Goal: Find specific page/section: Find specific page/section

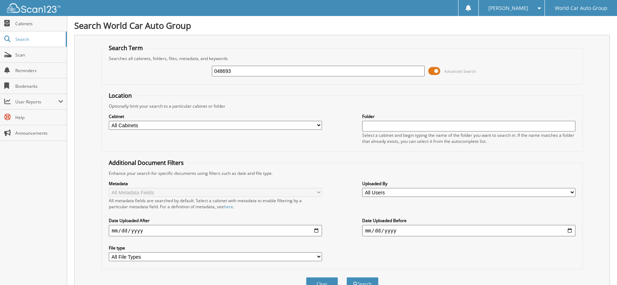
type input "048693"
click at [346, 277] on button "Search" at bounding box center [362, 283] width 32 height 13
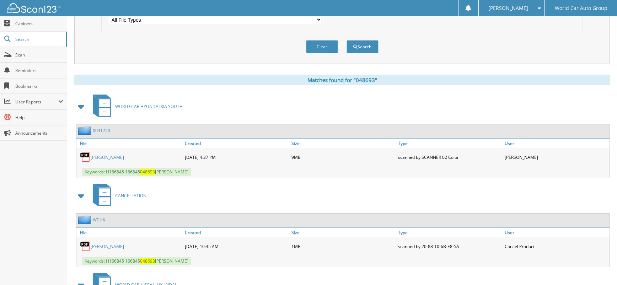
scroll to position [284, 0]
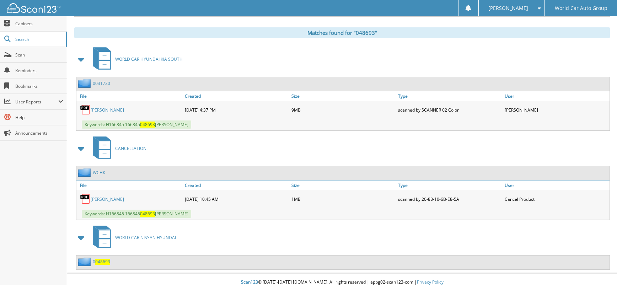
click at [99, 200] on link "PATRICIA AMARO" at bounding box center [107, 199] width 33 height 6
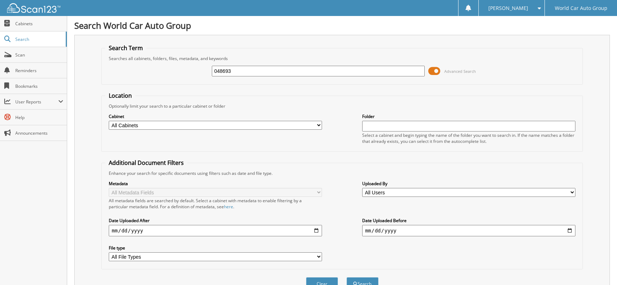
click at [244, 75] on input "048693" at bounding box center [318, 71] width 213 height 11
type input "026913"
click at [346, 277] on button "Search" at bounding box center [362, 283] width 32 height 13
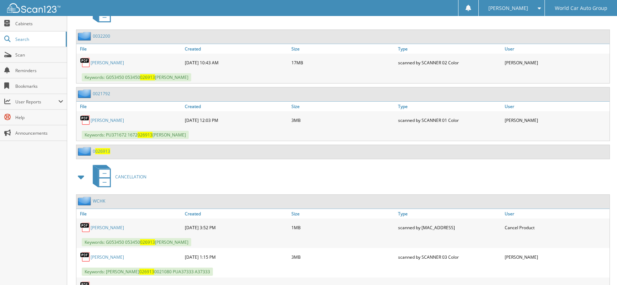
scroll to position [379, 0]
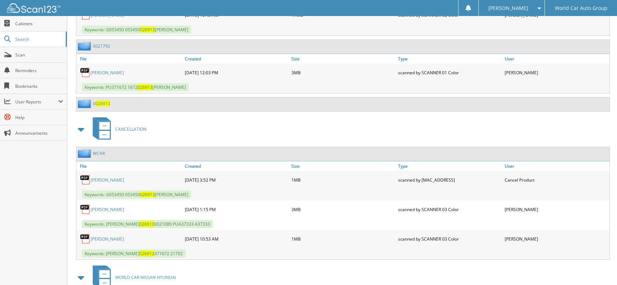
click at [124, 180] on link "EMETERIO CASTELLON" at bounding box center [107, 180] width 33 height 6
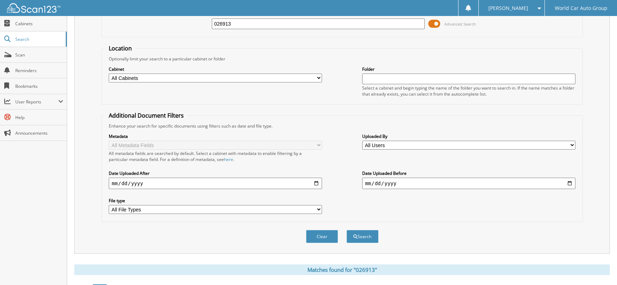
scroll to position [0, 0]
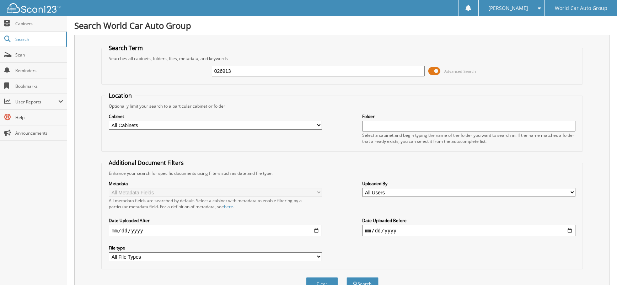
click at [266, 72] on input "026913" at bounding box center [318, 71] width 213 height 11
type input "033103"
click at [346, 277] on button "Search" at bounding box center [362, 283] width 32 height 13
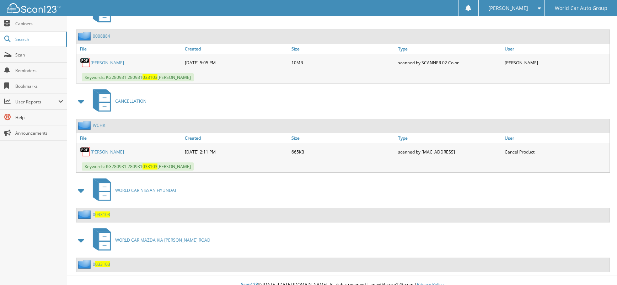
click at [116, 151] on link "IRENE PATINO" at bounding box center [107, 152] width 33 height 6
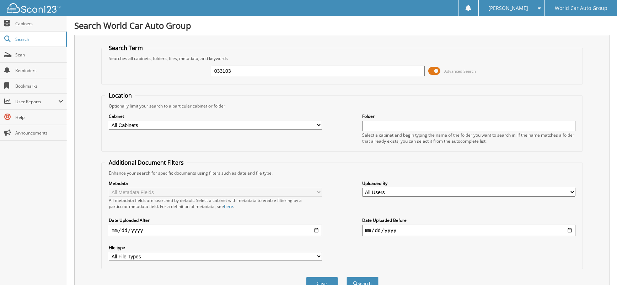
click at [244, 71] on input "033103" at bounding box center [318, 71] width 213 height 11
type input "033723"
click at [346, 277] on button "Search" at bounding box center [362, 283] width 32 height 13
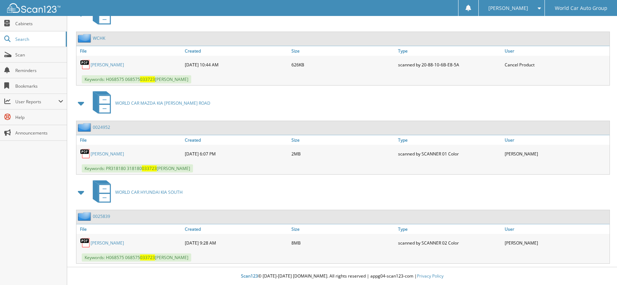
click at [123, 65] on link "ALICIA ARELLANO" at bounding box center [107, 65] width 33 height 6
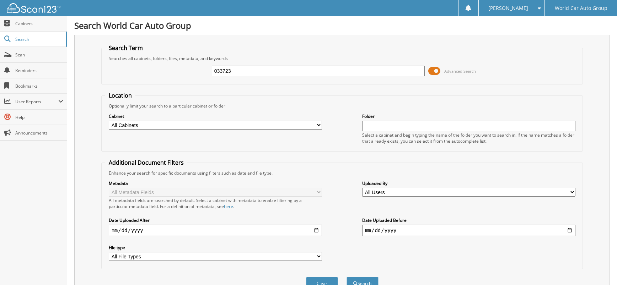
drag, startPoint x: 239, startPoint y: 73, endPoint x: 203, endPoint y: 72, distance: 35.5
click at [205, 72] on div "033723 Advanced Search" at bounding box center [341, 70] width 473 height 19
type input "028091"
click at [346, 277] on button "Search" at bounding box center [362, 283] width 32 height 13
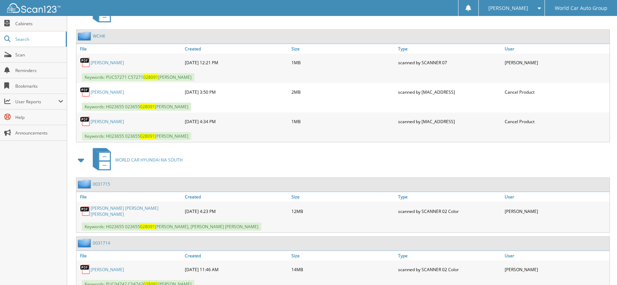
scroll to position [284, 0]
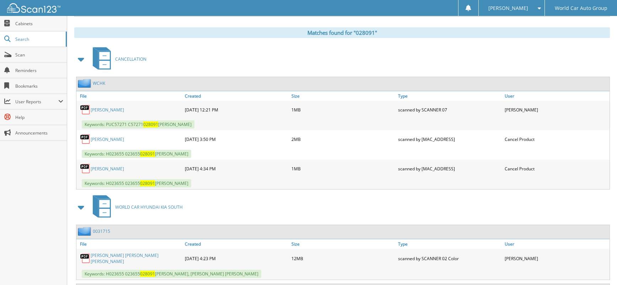
click at [114, 140] on link "[PERSON_NAME]" at bounding box center [107, 139] width 33 height 6
click at [101, 169] on link "[PERSON_NAME]" at bounding box center [107, 169] width 33 height 6
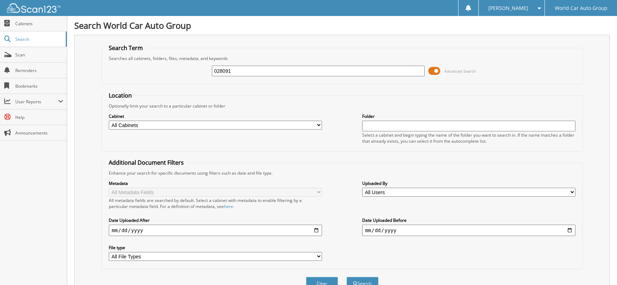
drag, startPoint x: 246, startPoint y: 71, endPoint x: 174, endPoint y: 75, distance: 71.9
click at [179, 72] on div "028091 Advanced Search" at bounding box center [341, 70] width 473 height 19
type input "0"
type input "044850"
click at [346, 277] on button "Search" at bounding box center [362, 283] width 32 height 13
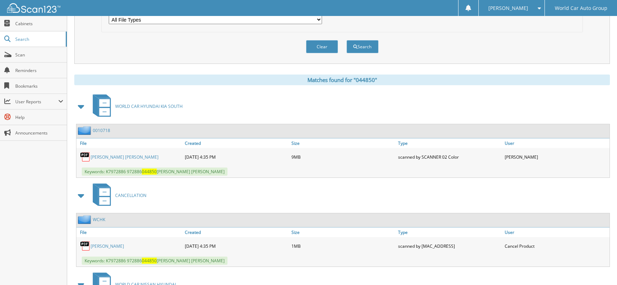
scroll to position [284, 0]
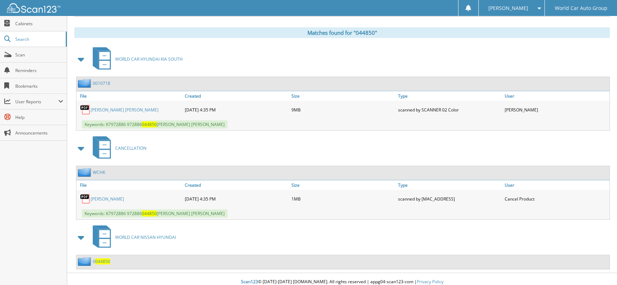
click at [109, 200] on link "[PERSON_NAME]" at bounding box center [107, 199] width 33 height 6
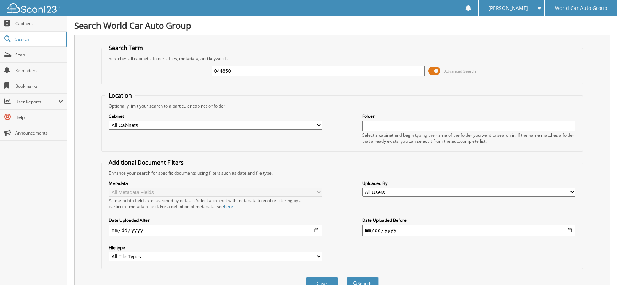
drag, startPoint x: 188, startPoint y: 68, endPoint x: 171, endPoint y: 71, distance: 18.1
click at [171, 70] on div "044850 Advanced Search" at bounding box center [341, 70] width 473 height 19
type input "044278"
click at [346, 277] on button "Search" at bounding box center [362, 283] width 32 height 13
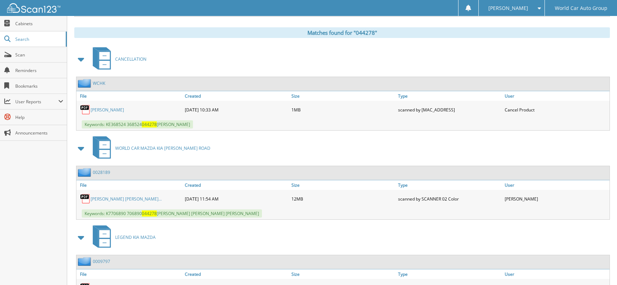
click at [113, 111] on link "ALONDRA MORALES" at bounding box center [107, 110] width 33 height 6
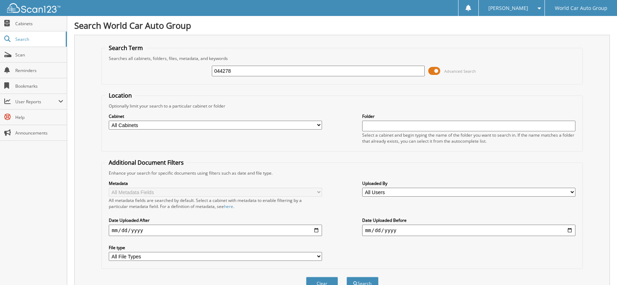
drag, startPoint x: 236, startPoint y: 73, endPoint x: 187, endPoint y: 74, distance: 49.4
click at [189, 73] on div "044278 Advanced Search" at bounding box center [341, 70] width 473 height 19
type input "68382"
click at [346, 277] on button "Search" at bounding box center [362, 283] width 32 height 13
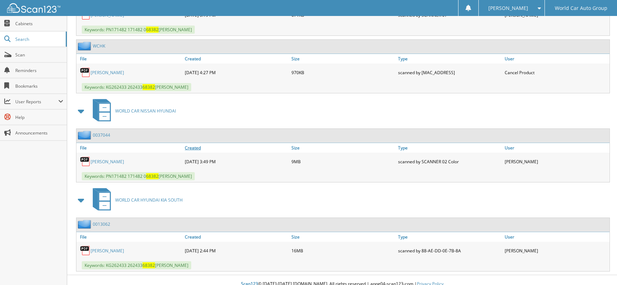
scroll to position [284, 0]
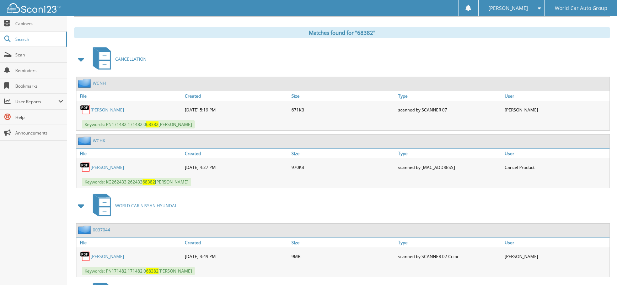
click at [115, 171] on link "[PERSON_NAME]" at bounding box center [107, 168] width 33 height 6
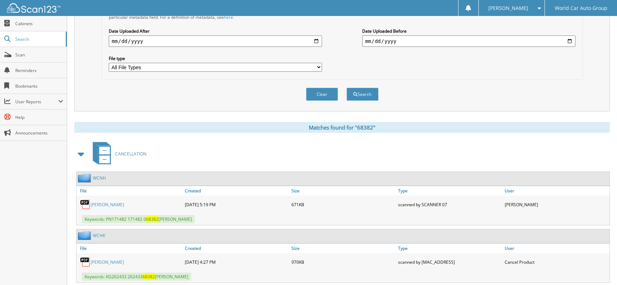
scroll to position [0, 0]
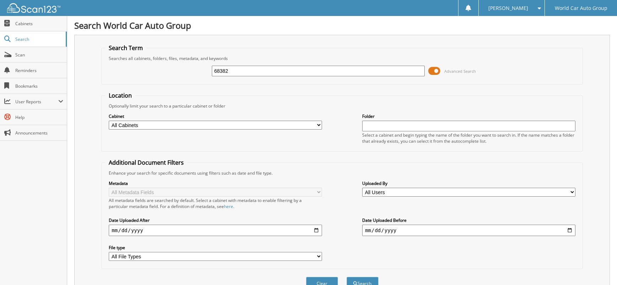
drag, startPoint x: 229, startPoint y: 71, endPoint x: 191, endPoint y: 74, distance: 38.1
click at [191, 74] on div "68382 Advanced Search" at bounding box center [341, 70] width 473 height 19
type input "037662"
click at [346, 277] on button "Search" at bounding box center [362, 283] width 32 height 13
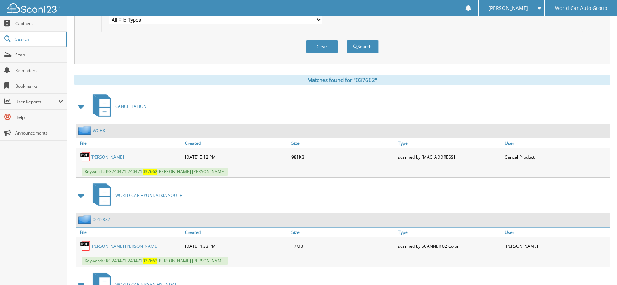
click at [107, 157] on link "[PERSON_NAME]" at bounding box center [107, 157] width 33 height 6
